Goal: Task Accomplishment & Management: Use online tool/utility

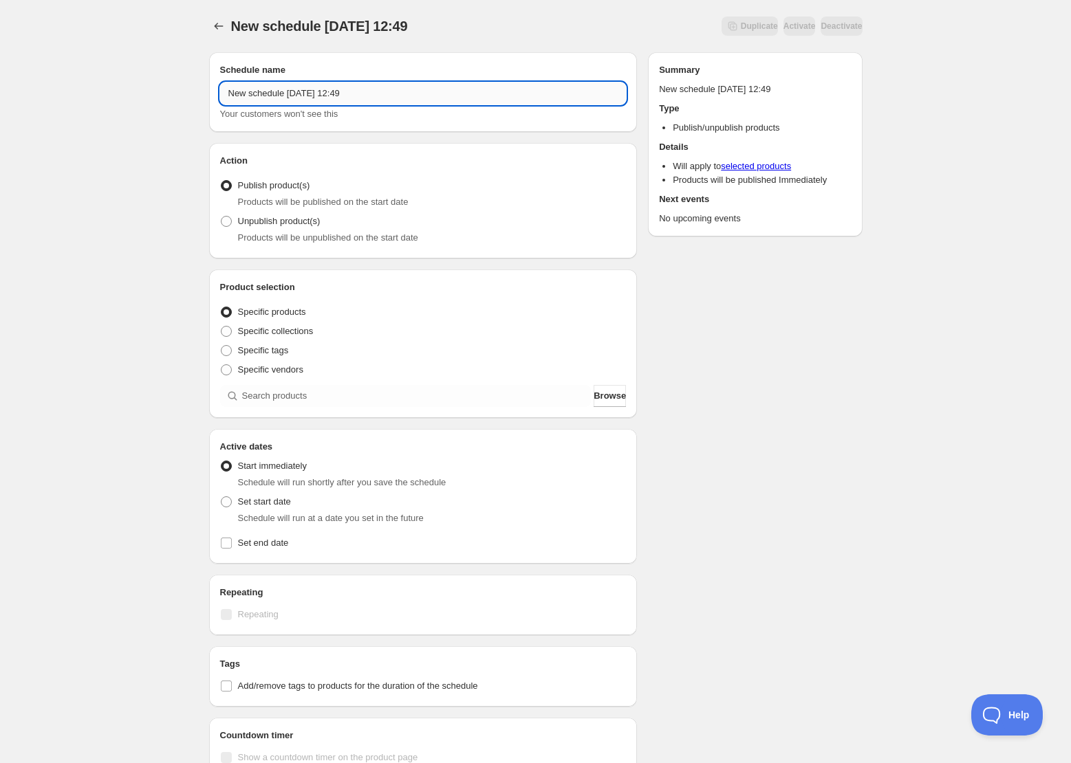
click at [317, 92] on input "New schedule Oct 07 2025 12:49" at bounding box center [423, 94] width 406 height 22
drag, startPoint x: 421, startPoint y: 93, endPoint x: 137, endPoint y: 83, distance: 284.3
click at [138, 83] on div "New schedule Oct 07 2025 12:49. This page is ready New schedule Oct 07 2025 12:…" at bounding box center [535, 524] width 1071 height 1048
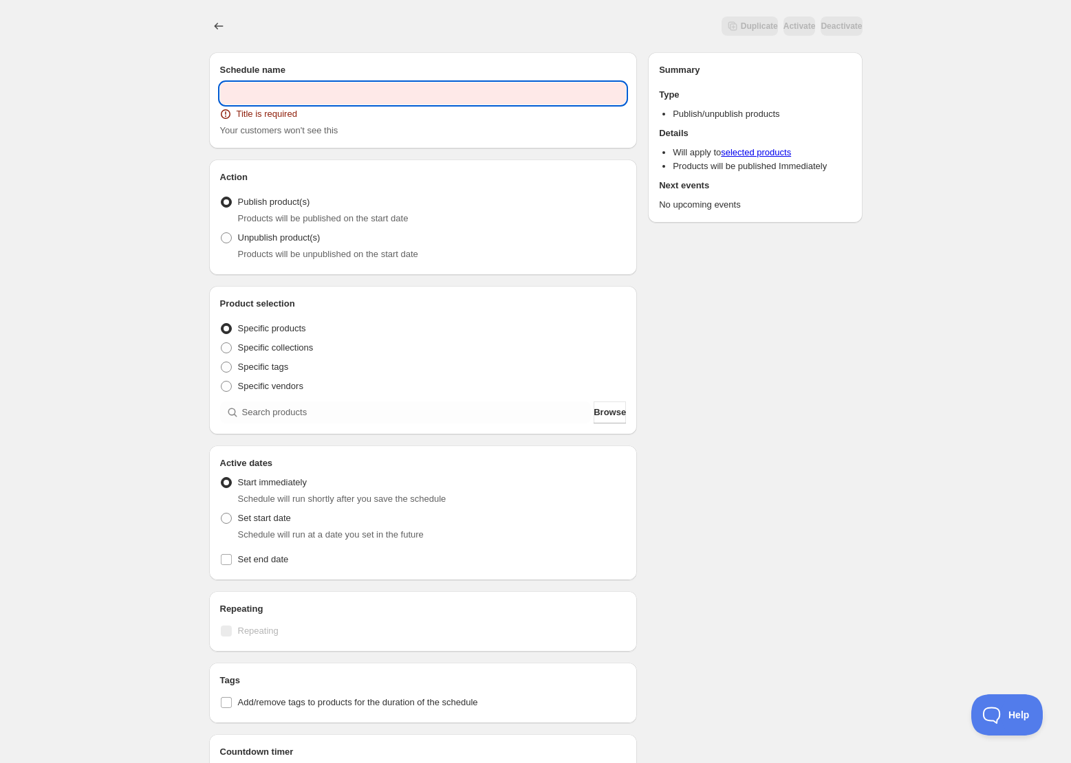
paste input "LAWSON presents トーク＆バラエティイベント 日々荘3号館 ～しゃべって､笑って､またいつか！～"
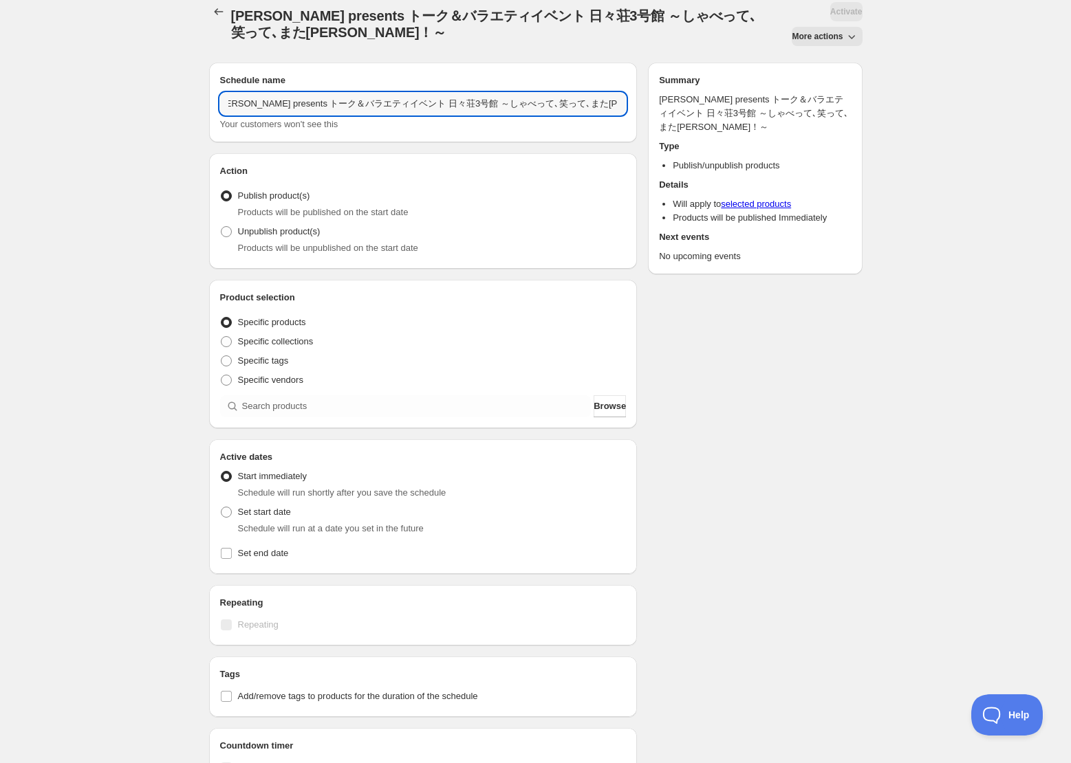
scroll to position [45, 0]
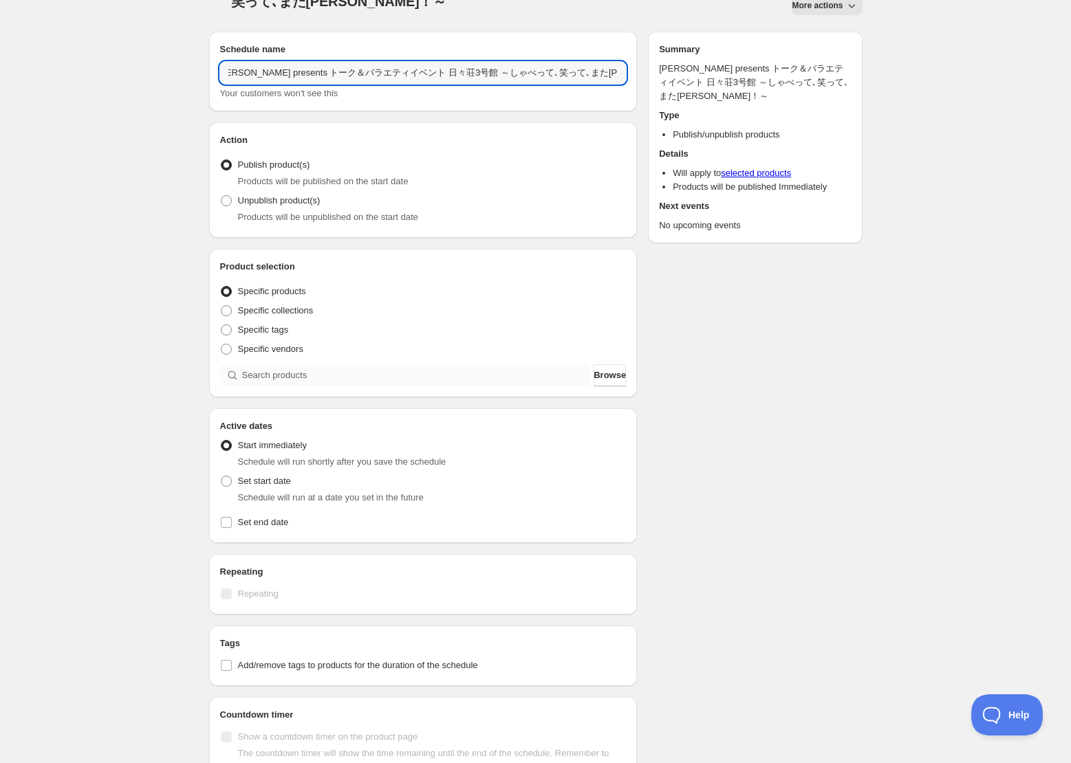
type input "LAWSON presents トーク＆バラエティイベント 日々荘3号館 ～しゃべって､笑って､またいつか！～"
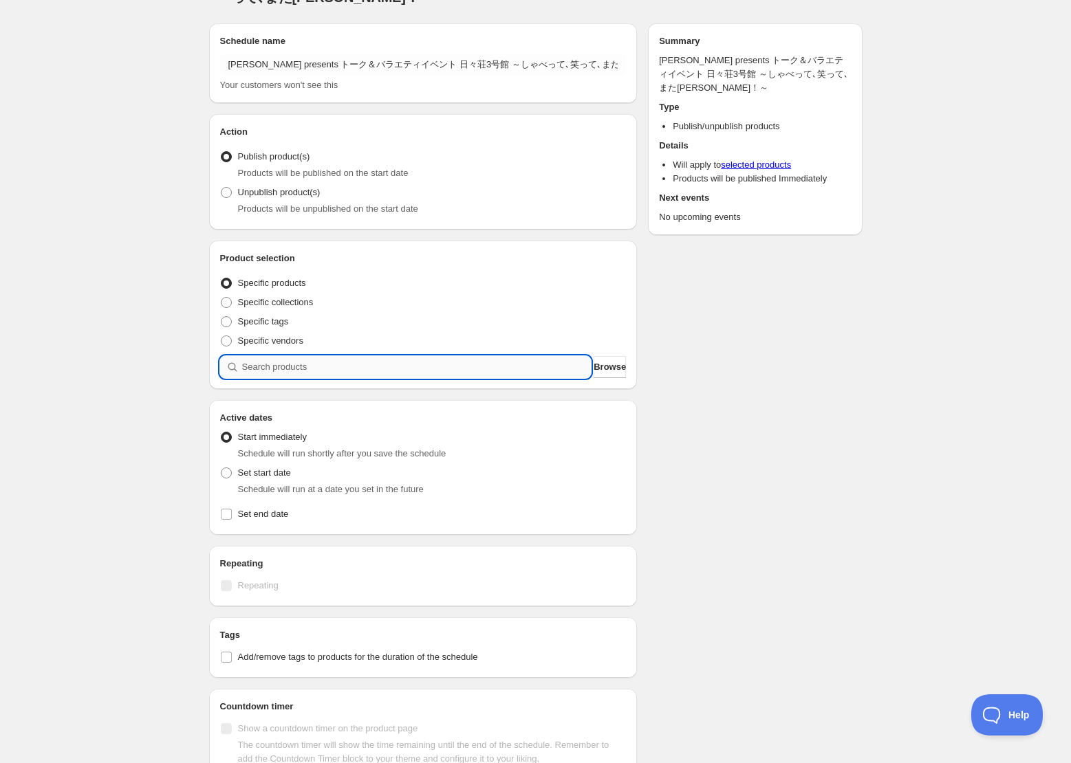
click at [297, 374] on input "search" at bounding box center [416, 367] width 349 height 22
paste input "LAWSON presents トーク＆バラエティイベント 日々荘3号館 ～しゃべって､笑って､またいつか！～"
type input "LAWSON presents トーク＆バラエティイベント 日々荘3号館 ～しゃべって､笑って､またいつか！～"
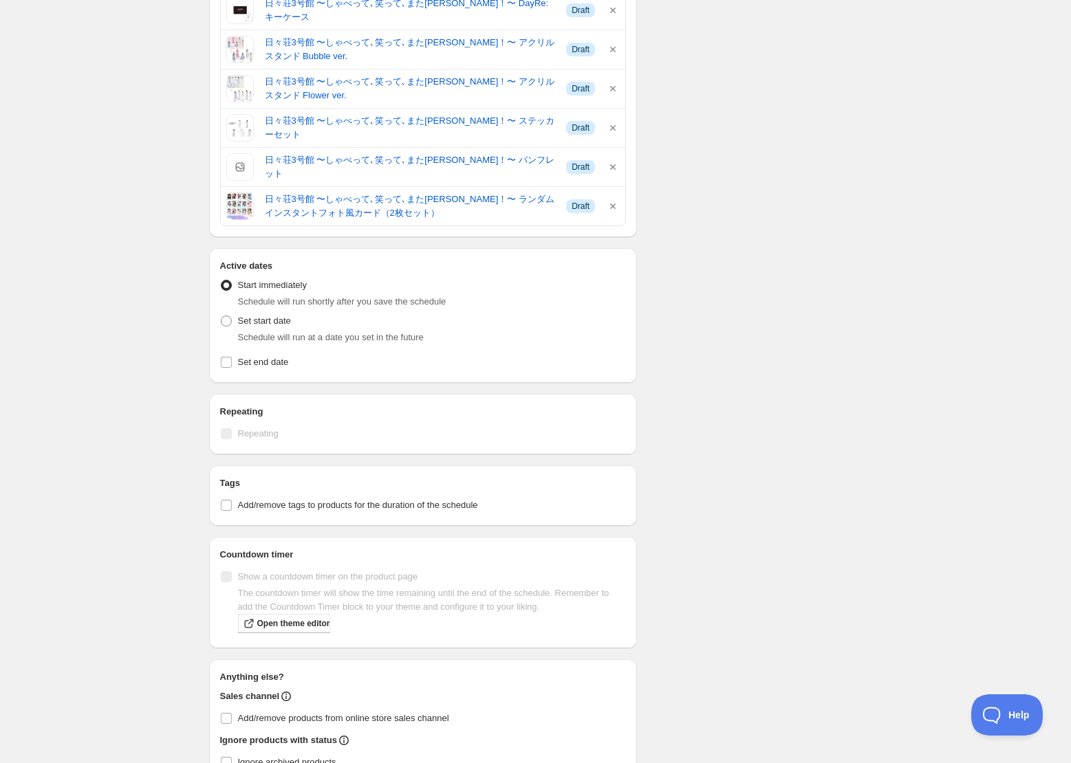
scroll to position [479, 0]
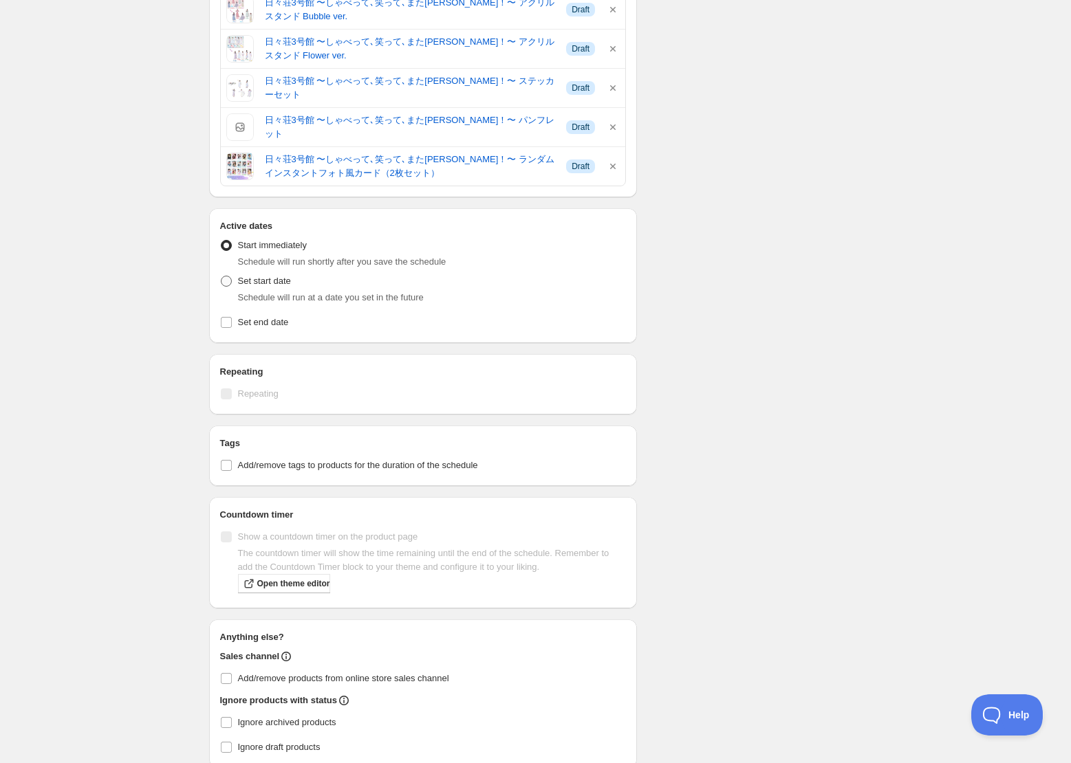
click at [263, 290] on label "Set start date" at bounding box center [255, 281] width 71 height 19
click at [221, 277] on input "Set start date" at bounding box center [221, 276] width 1 height 1
radio input "true"
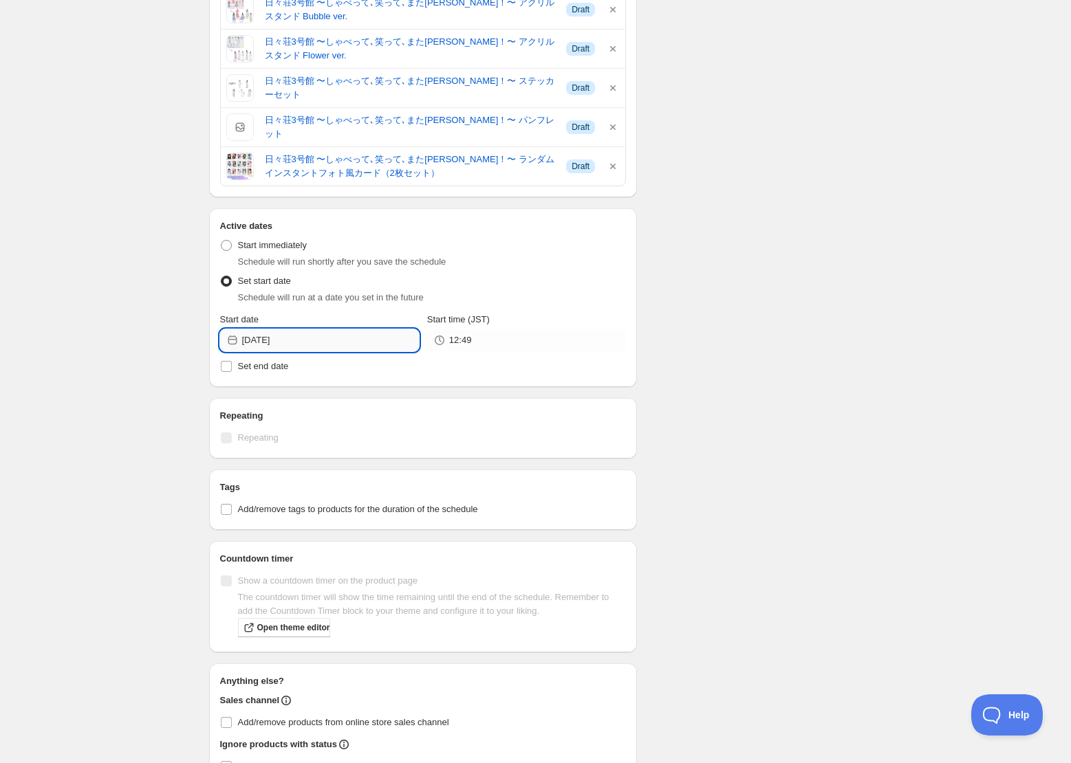
click at [319, 340] on input "2025-10-07" at bounding box center [330, 340] width 177 height 22
click at [396, 437] on span "11" at bounding box center [395, 437] width 14 height 11
type input "2025-10-11"
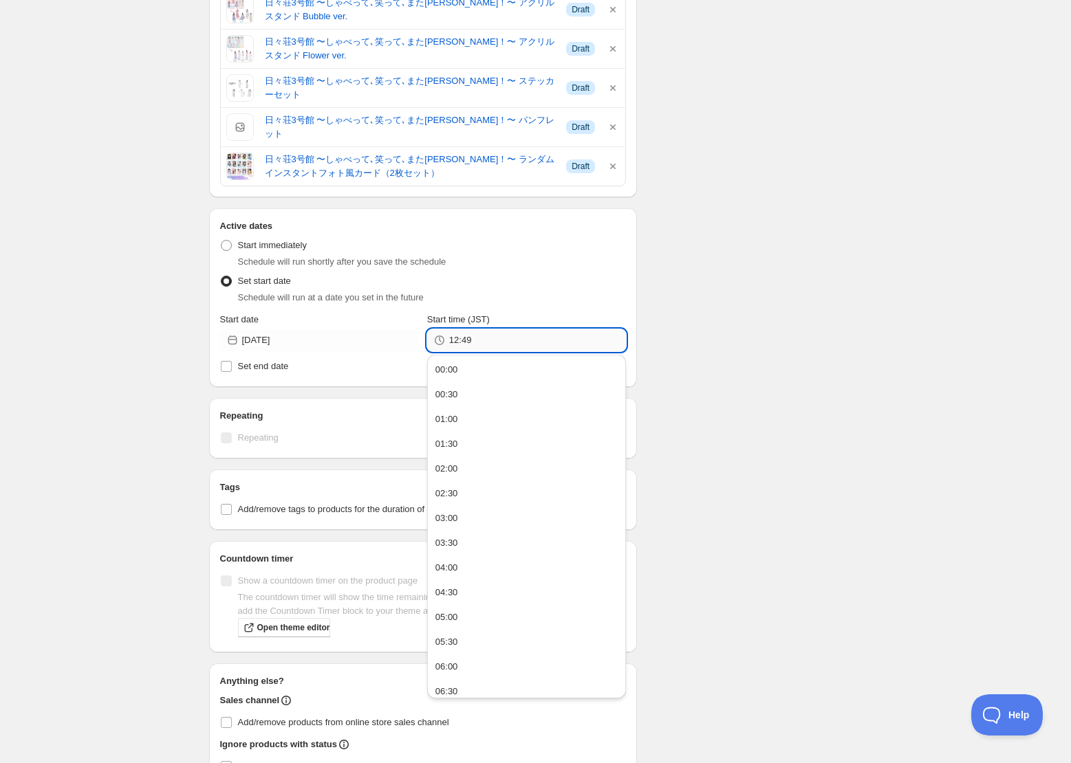
click at [508, 345] on input "12:49" at bounding box center [537, 340] width 177 height 22
click at [462, 570] on button "12:00" at bounding box center [526, 570] width 191 height 22
type input "12:00"
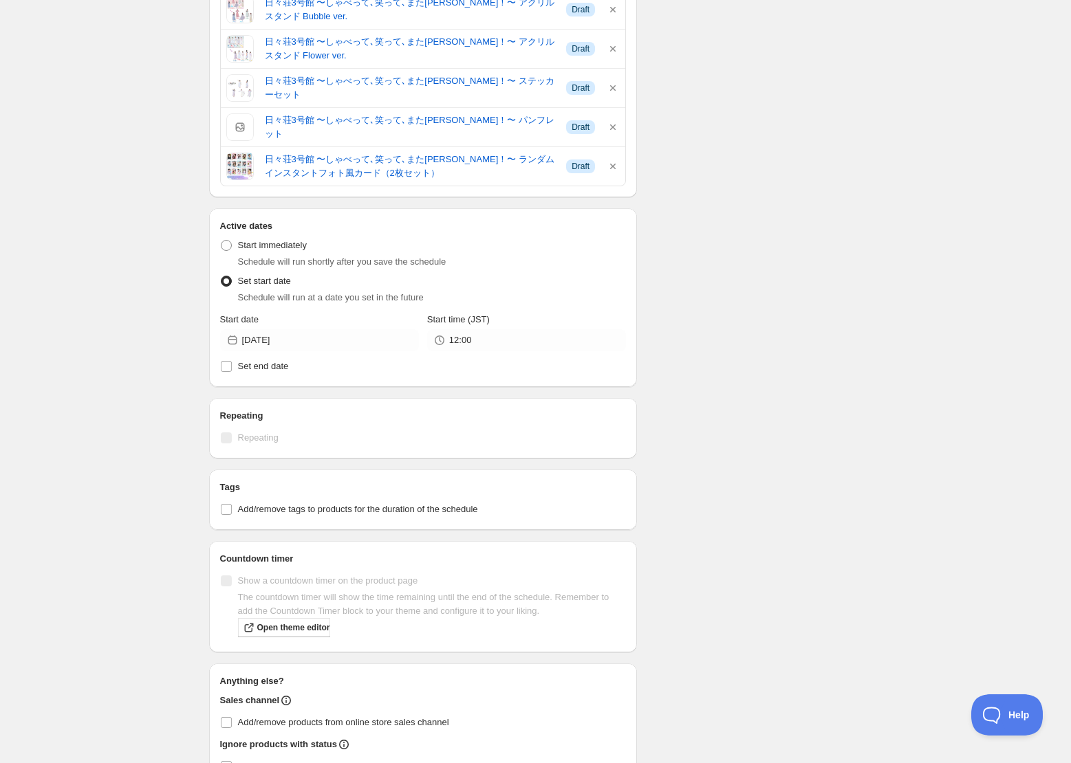
drag, startPoint x: 796, startPoint y: 559, endPoint x: 744, endPoint y: 521, distance: 63.6
click at [796, 558] on div "Schedule name LAWSON presents トーク＆バラエティイベント 日々荘3号館 ～しゃべって､笑って､またいつか！～ Your cus…" at bounding box center [530, 211] width 664 height 1265
click at [283, 369] on span "Set end date" at bounding box center [263, 366] width 51 height 10
click at [232, 369] on input "Set end date" at bounding box center [226, 366] width 11 height 11
checkbox input "true"
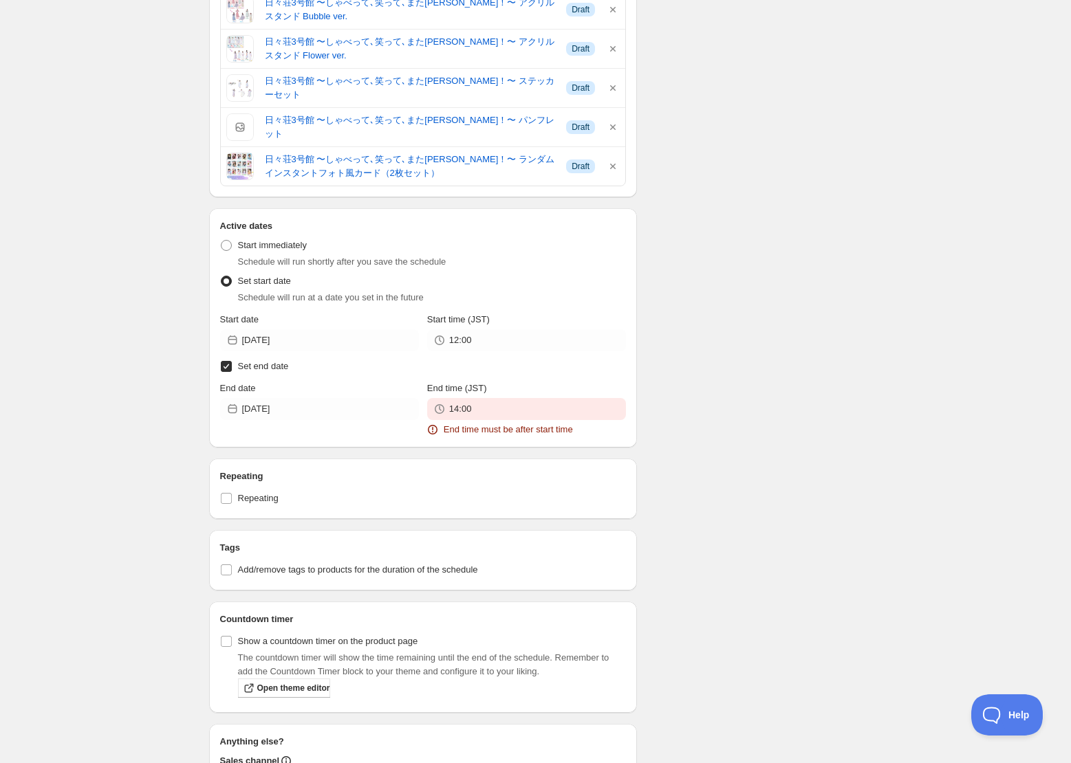
scroll to position [488, 0]
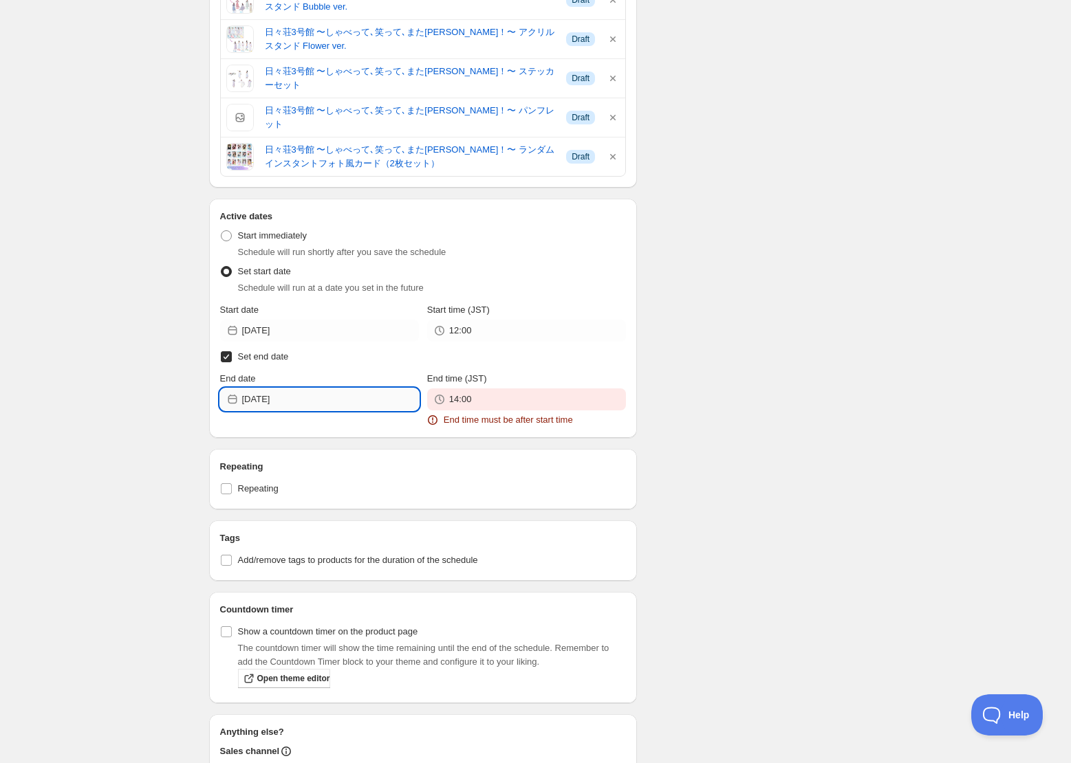
click at [306, 397] on input "2025-10-07" at bounding box center [330, 400] width 177 height 22
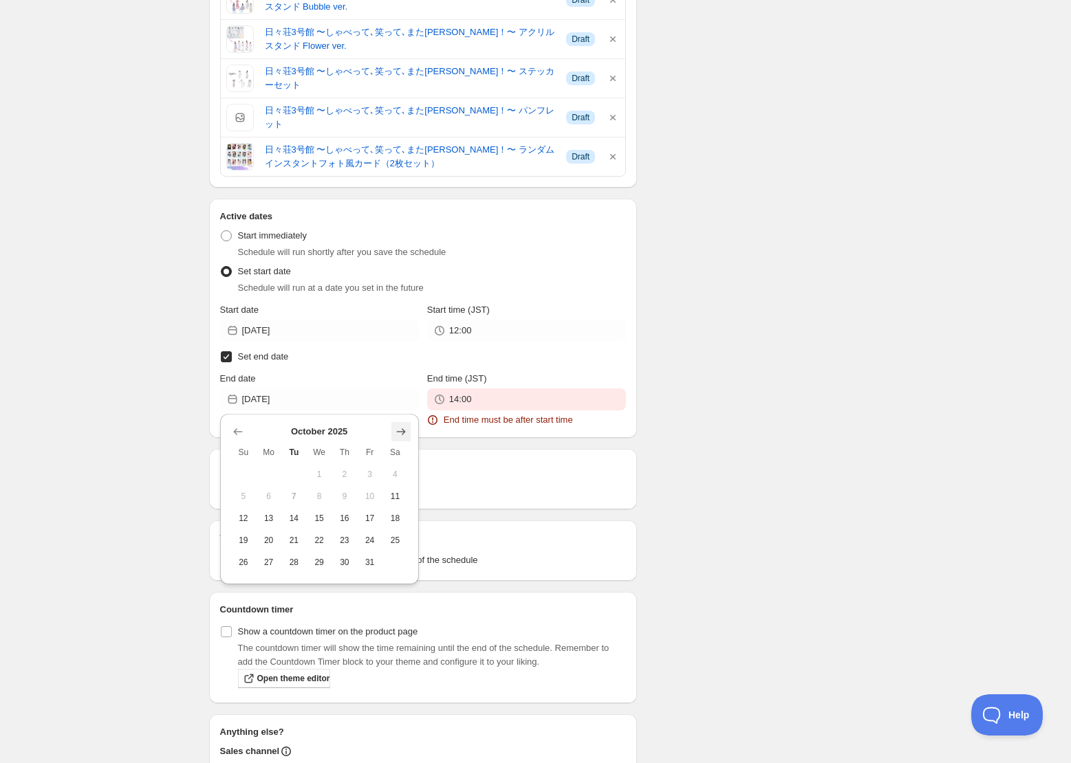
click at [401, 433] on icon "Show next month, November 2025" at bounding box center [401, 432] width 14 height 14
click at [272, 498] on span "3" at bounding box center [268, 496] width 14 height 11
type input "2025-11-03"
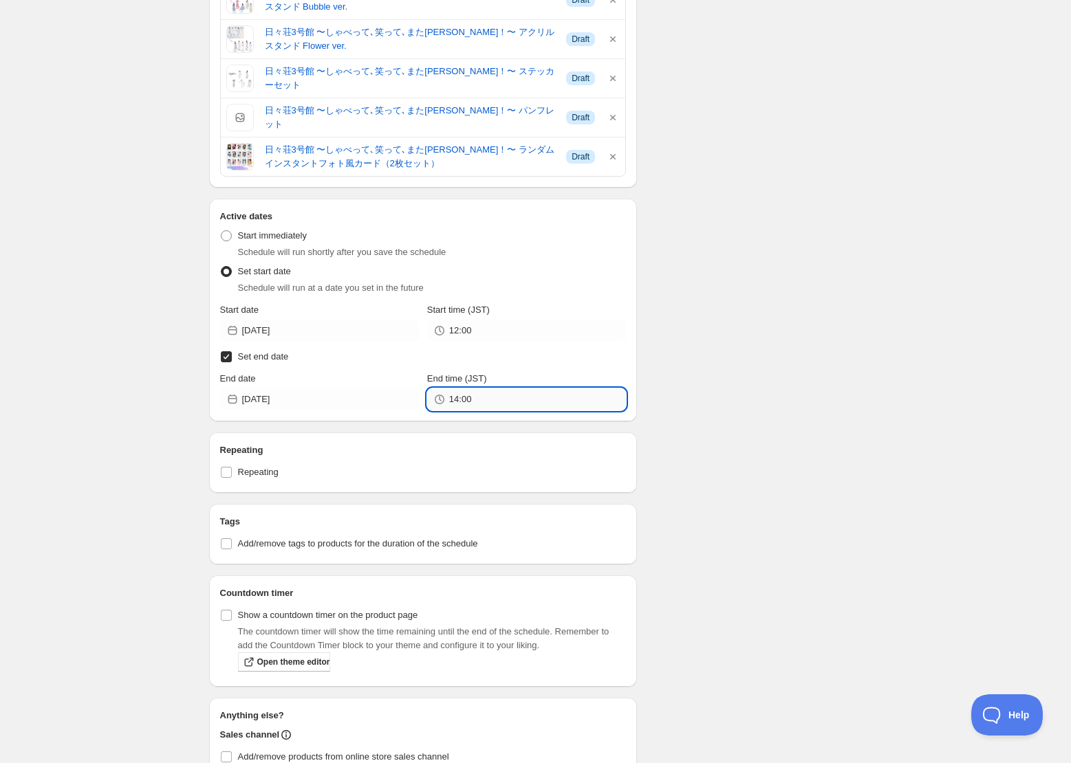
click at [477, 406] on input "14:00" at bounding box center [537, 400] width 177 height 22
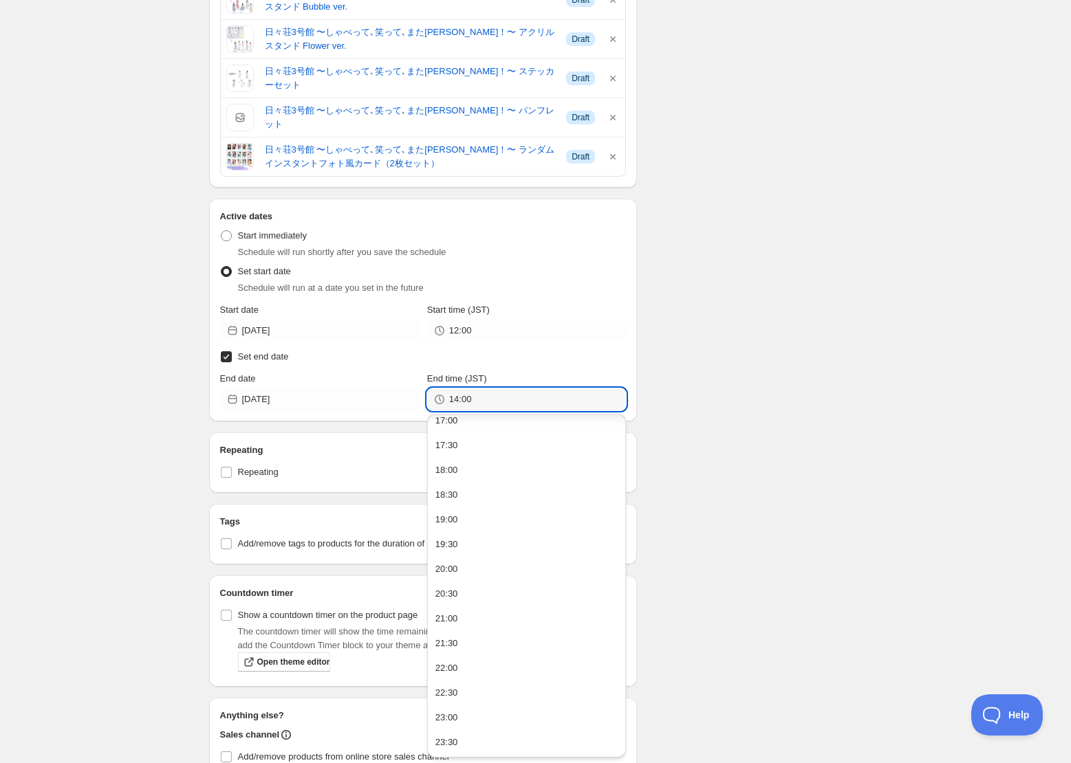
scroll to position [695, 0]
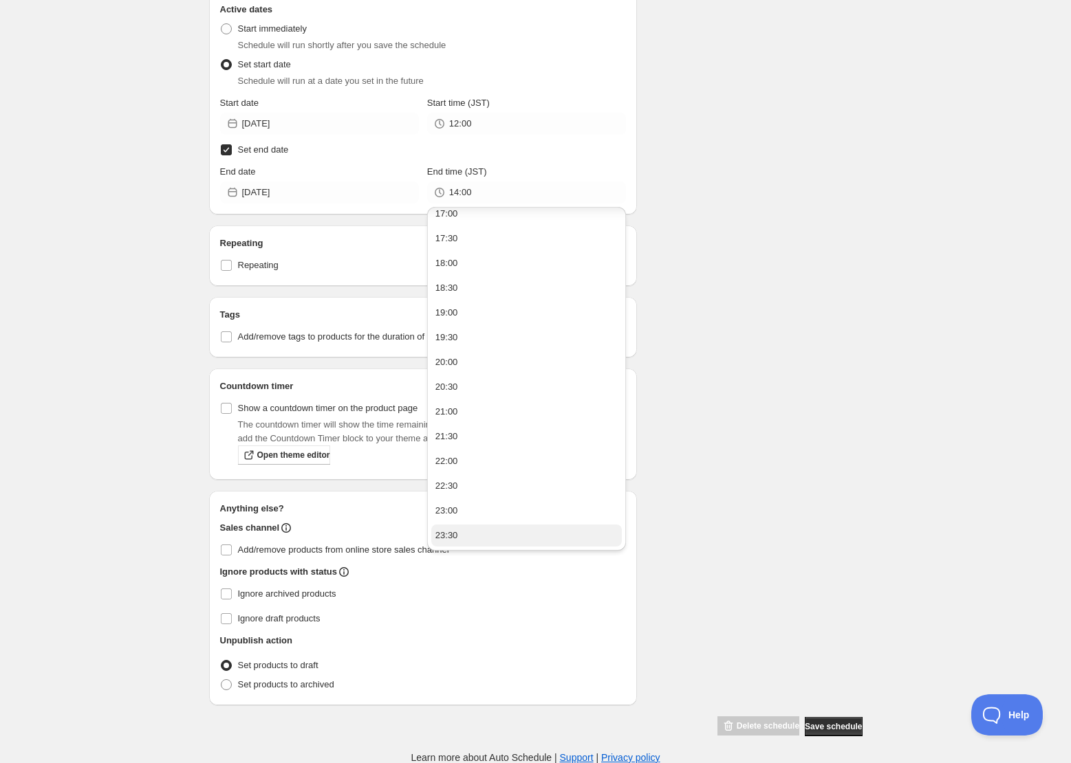
click at [451, 535] on div "23:30" at bounding box center [446, 536] width 23 height 14
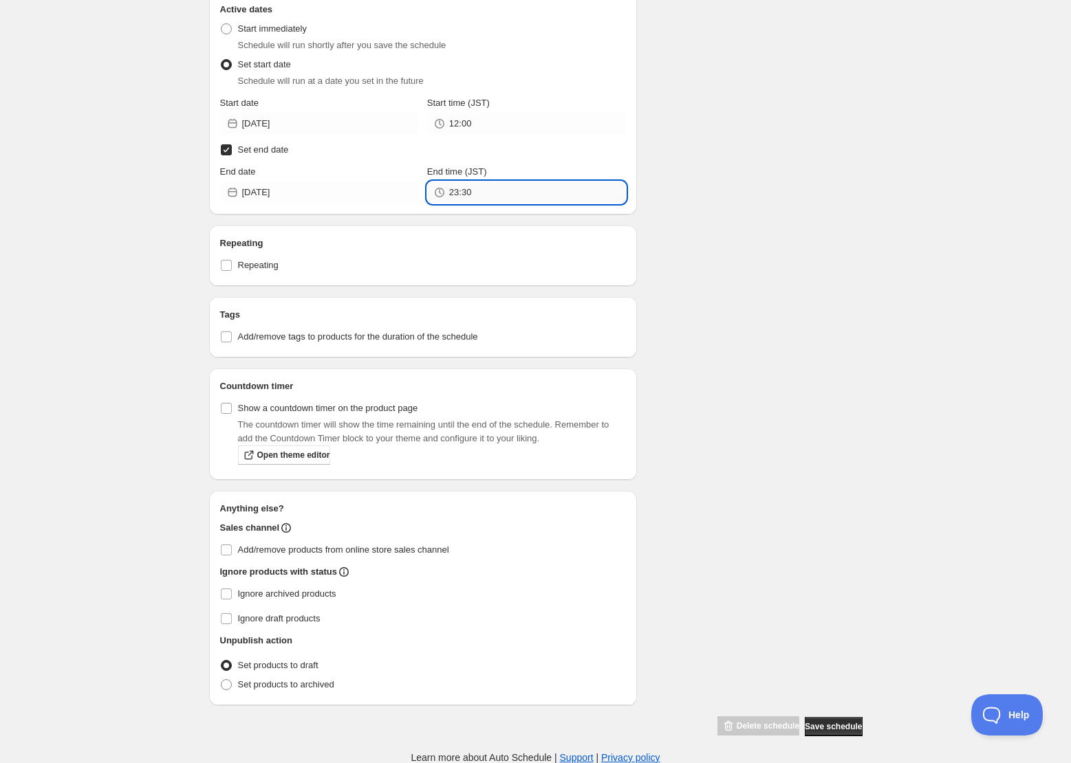
click at [492, 198] on input "23:30" at bounding box center [537, 193] width 177 height 22
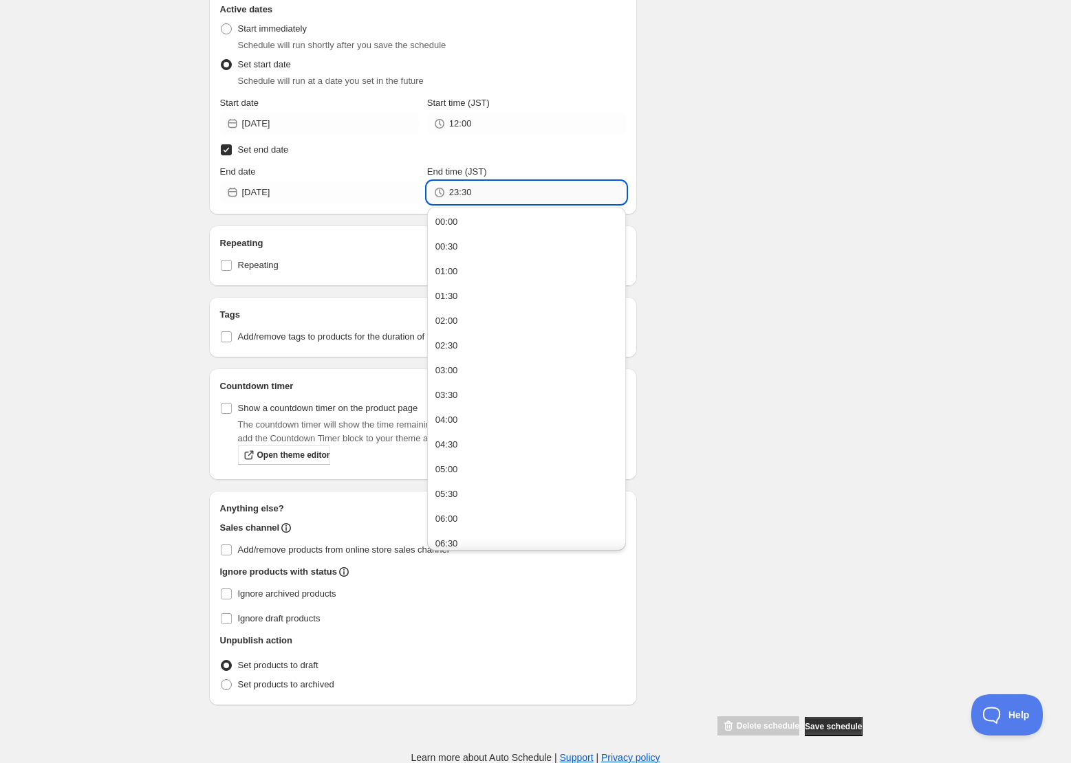
scroll to position [695, 0]
type input "23:59"
click at [732, 316] on div "Schedule name LAWSON presents トーク＆バラエティイベント 日々荘3号館 ～しゃべって､笑って､またいつか！～ Your cus…" at bounding box center [530, 50] width 664 height 1375
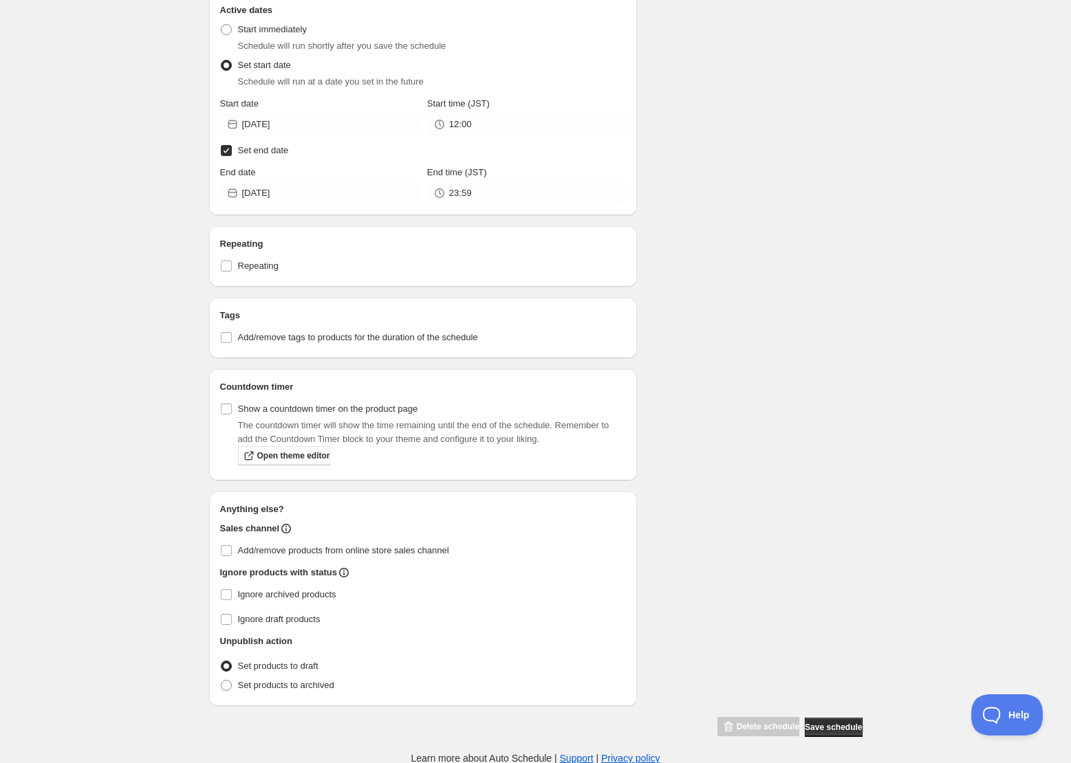
scroll to position [695, 0]
click at [227, 593] on input "Ignore archived products" at bounding box center [226, 594] width 11 height 11
checkbox input "true"
click at [225, 619] on input "Ignore draft products" at bounding box center [226, 619] width 11 height 11
checkbox input "true"
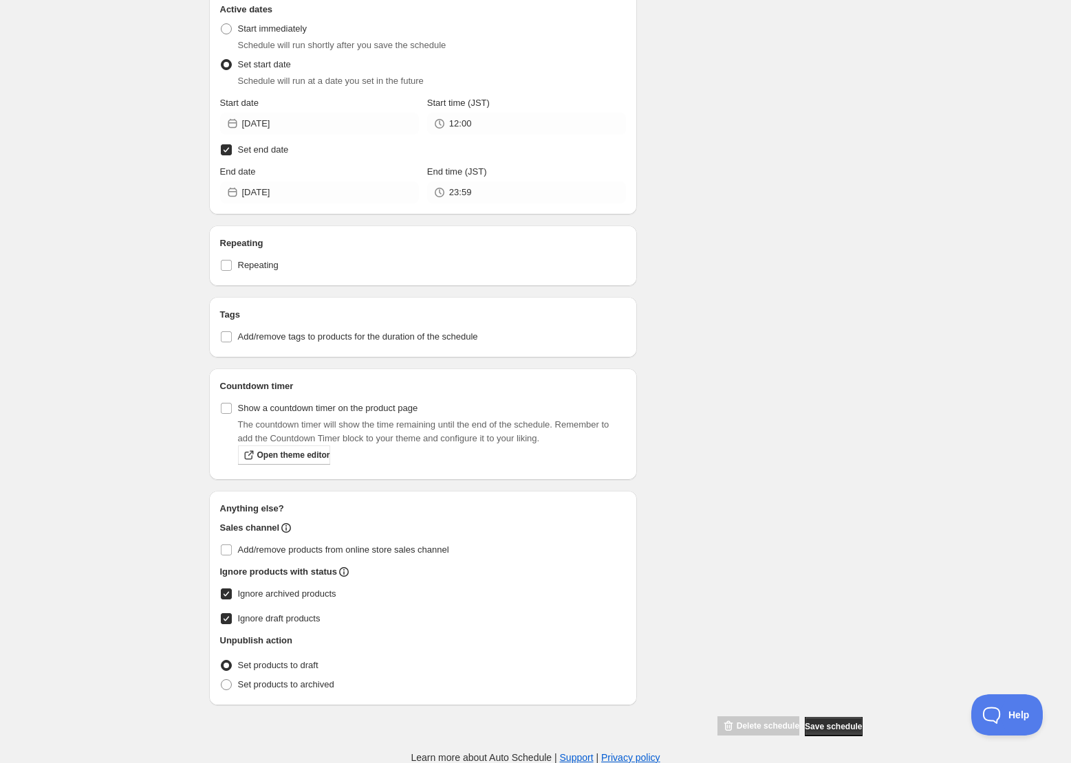
click at [568, 651] on div "Anything else? Sales channel Add/remove products from online store sales channe…" at bounding box center [423, 598] width 406 height 193
click at [818, 730] on span "Save schedule" at bounding box center [833, 727] width 57 height 11
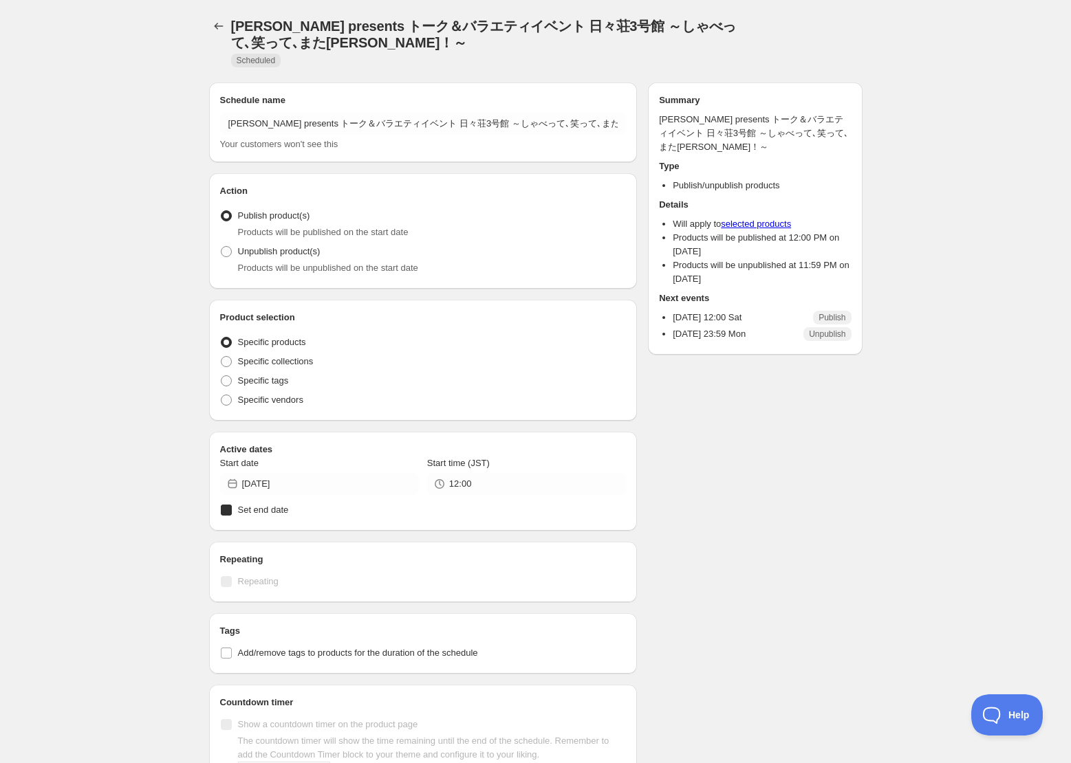
radio input "true"
checkbox input "true"
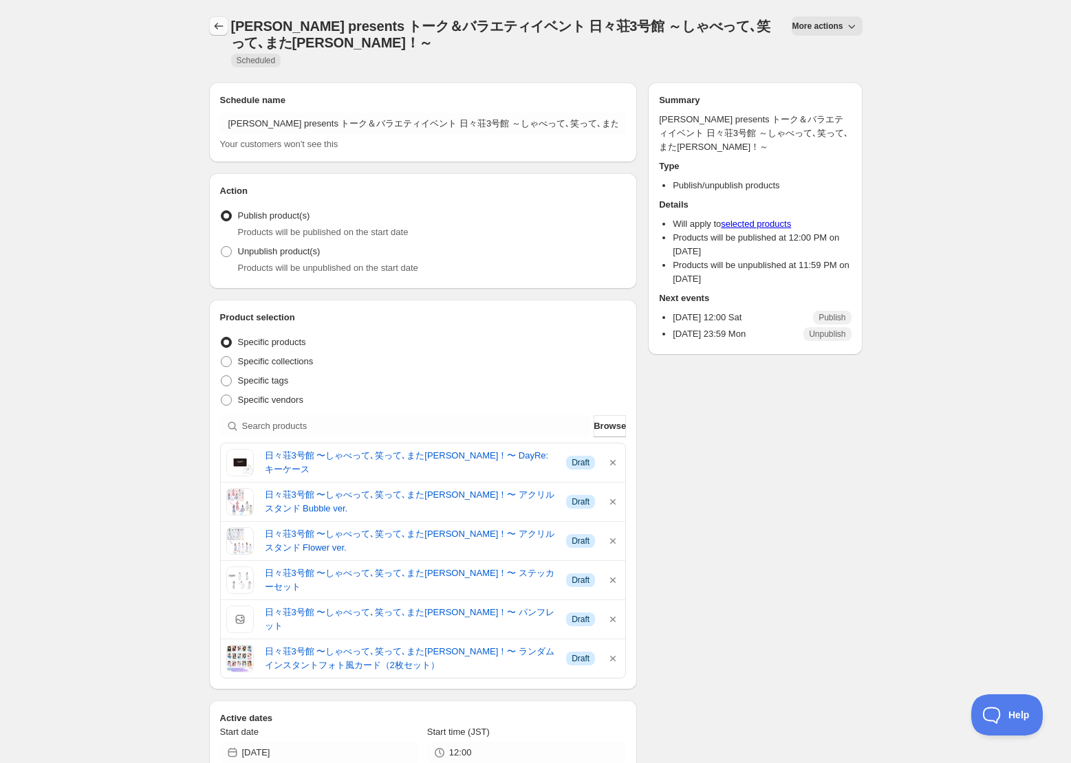
click at [220, 28] on icon "Schedules" at bounding box center [219, 26] width 14 height 14
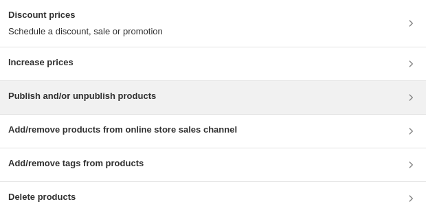
click at [204, 106] on div "Publish and/or unpublish products" at bounding box center [213, 97] width 426 height 33
